Goal: Transaction & Acquisition: Purchase product/service

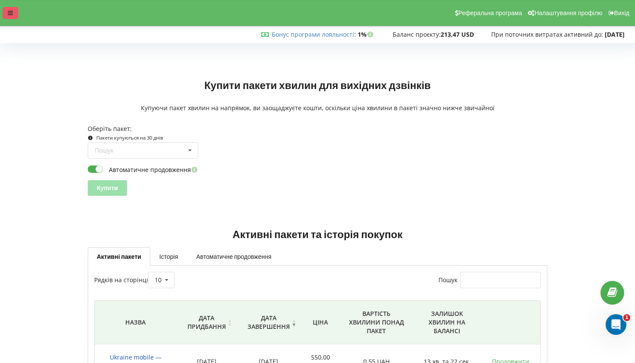
click at [10, 13] on icon at bounding box center [10, 13] width 5 height 6
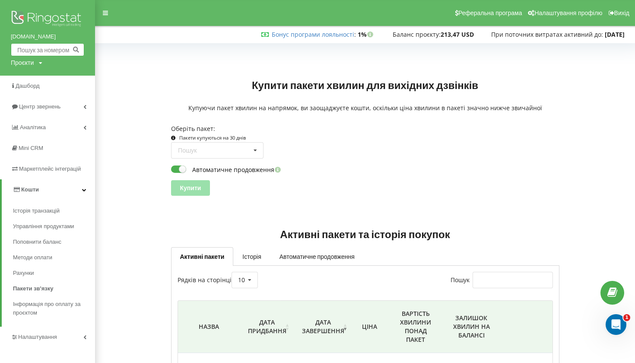
click at [54, 52] on input "text" at bounding box center [47, 49] width 73 height 13
paste input "+380 98 963-40-43"
type input "0989634043"
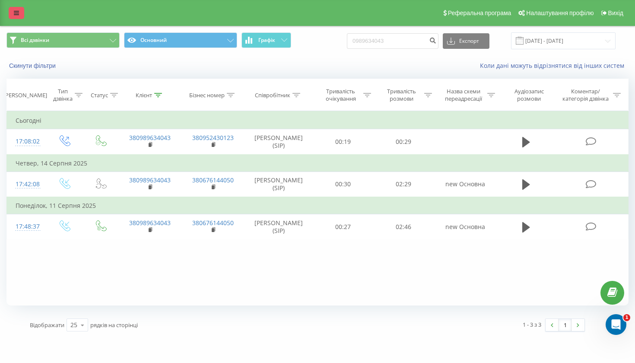
click at [16, 19] on link at bounding box center [17, 13] width 16 height 12
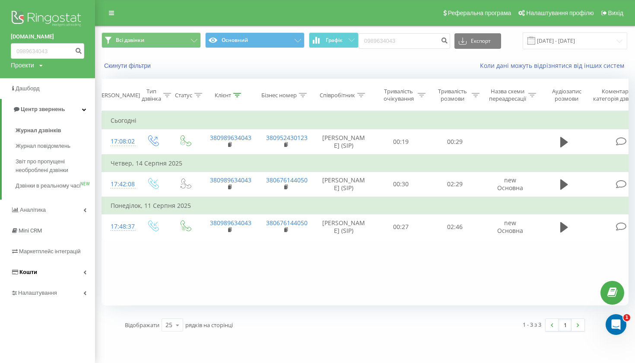
click at [35, 275] on span "Кошти" at bounding box center [28, 272] width 18 height 6
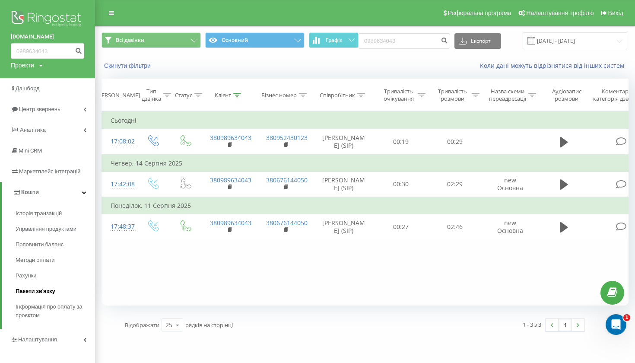
click at [38, 287] on span "Пакети зв'язку" at bounding box center [36, 291] width 40 height 9
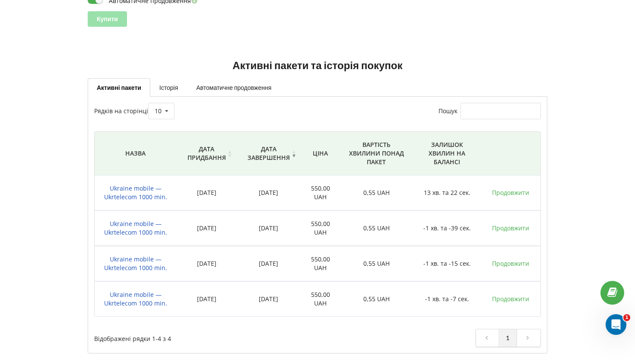
scroll to position [168, 0]
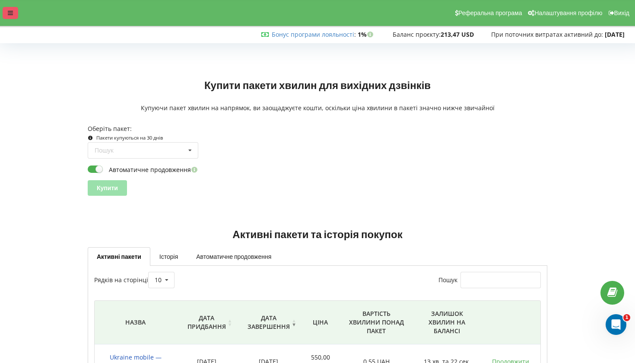
click at [10, 9] on div at bounding box center [11, 13] width 16 height 12
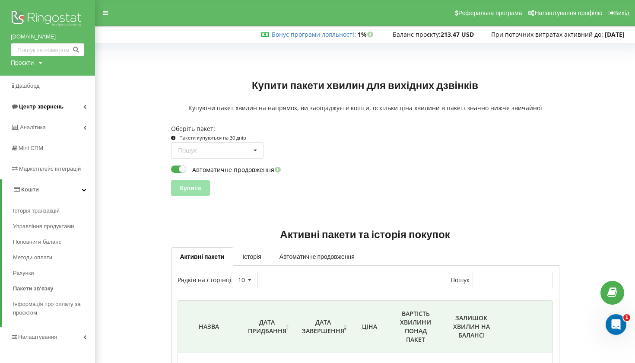
click at [46, 105] on span "Центр звернень" at bounding box center [41, 106] width 44 height 6
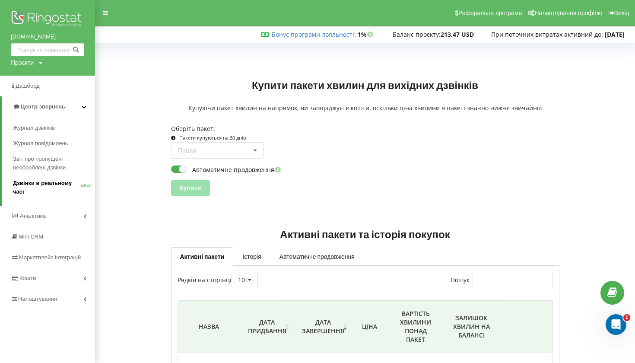
click at [34, 185] on span "Дзвінки в реальному часі" at bounding box center [47, 187] width 68 height 17
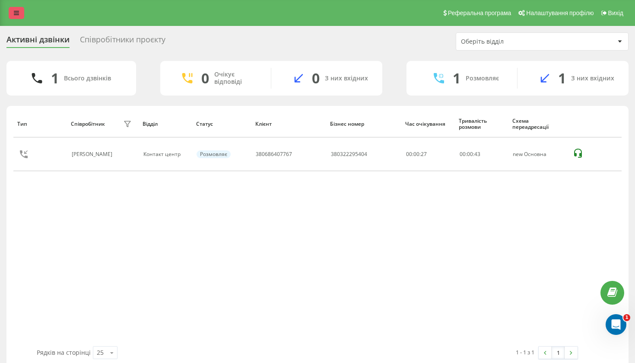
click at [19, 14] on icon at bounding box center [16, 13] width 5 height 6
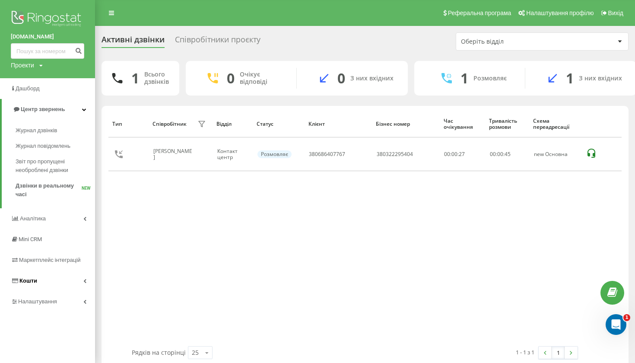
click at [38, 285] on link "Кошти" at bounding box center [47, 280] width 95 height 21
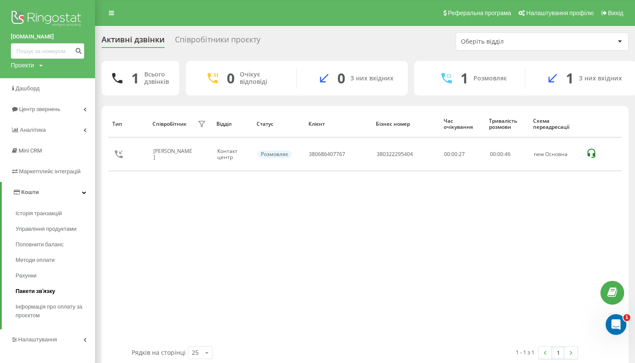
click at [32, 295] on span "Пакети зв'язку" at bounding box center [36, 291] width 40 height 9
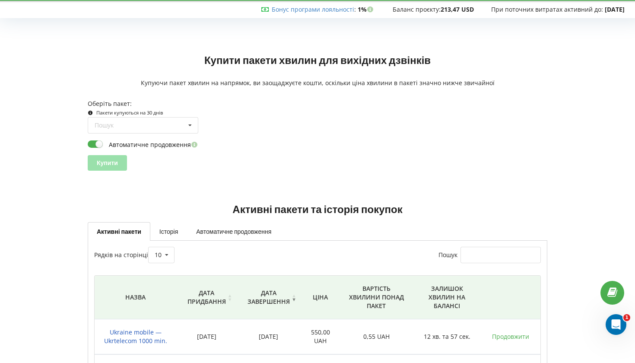
scroll to position [25, 0]
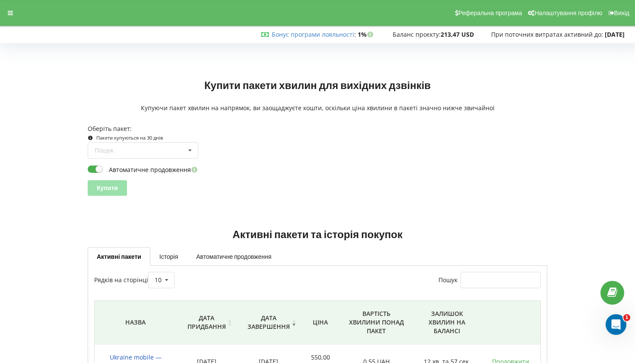
scroll to position [25, 0]
click at [5, 0] on div "Реферальна програма Налаштування профілю Вихід" at bounding box center [317, 13] width 647 height 26
